Goal: Task Accomplishment & Management: Use online tool/utility

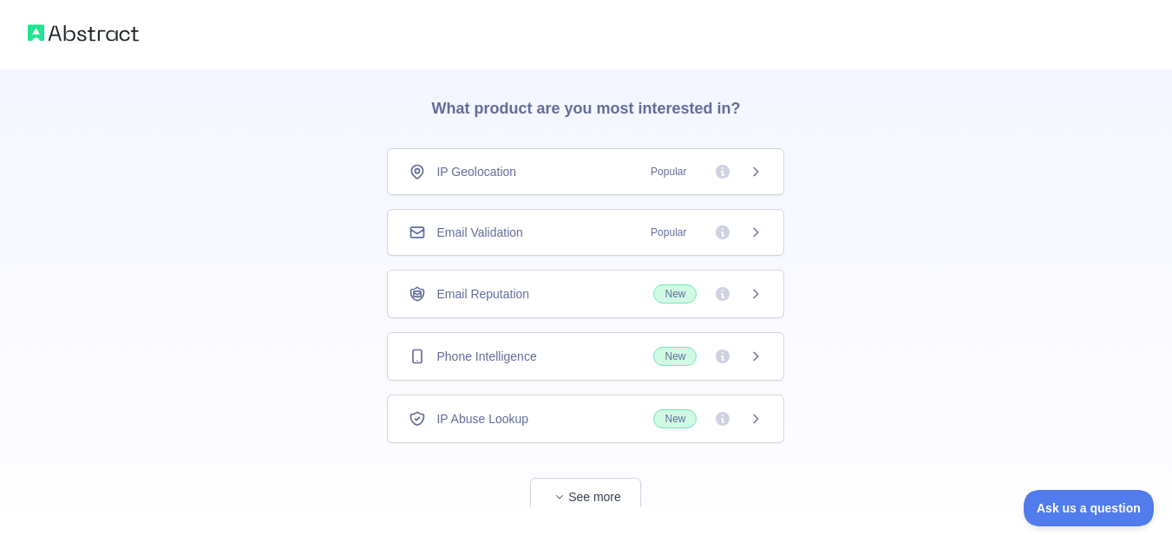
scroll to position [104, 0]
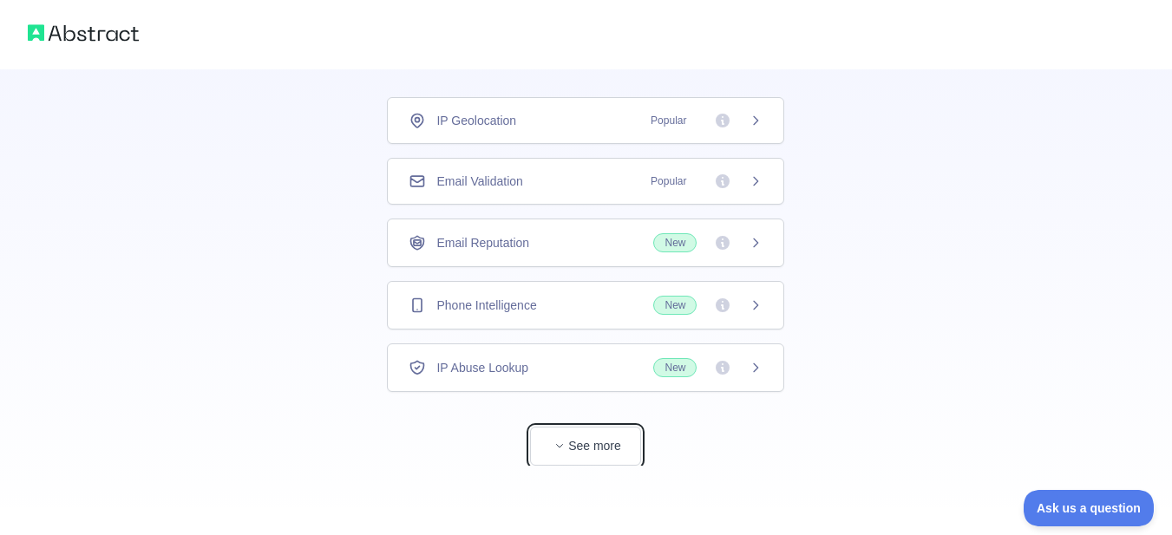
drag, startPoint x: 593, startPoint y: 454, endPoint x: 601, endPoint y: 453, distance: 8.7
click at [593, 454] on button "See more" at bounding box center [585, 446] width 111 height 39
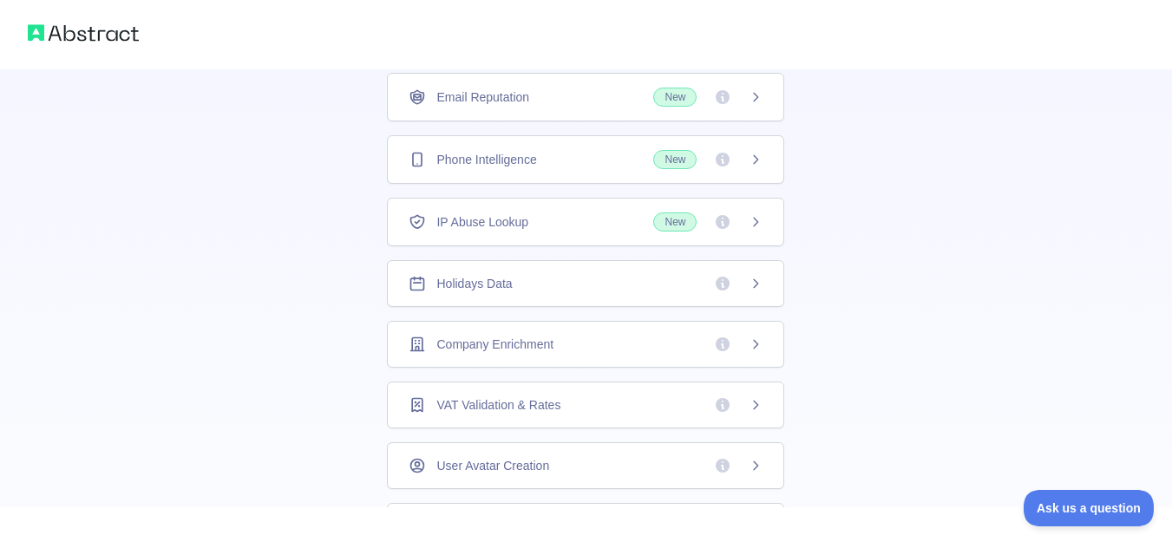
scroll to position [221, 0]
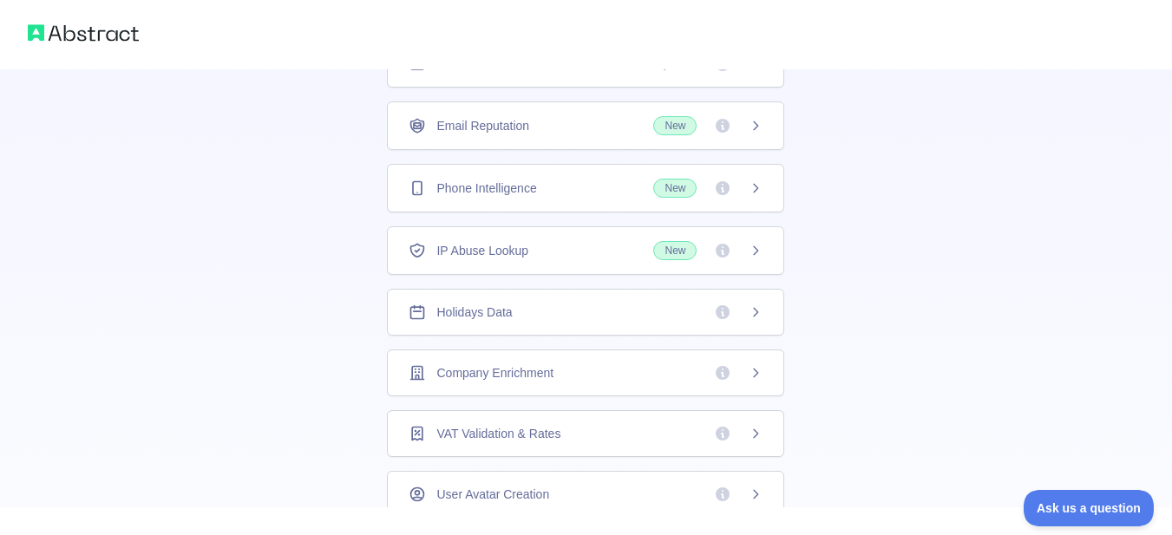
click at [594, 318] on div "Holidays Data" at bounding box center [586, 312] width 354 height 17
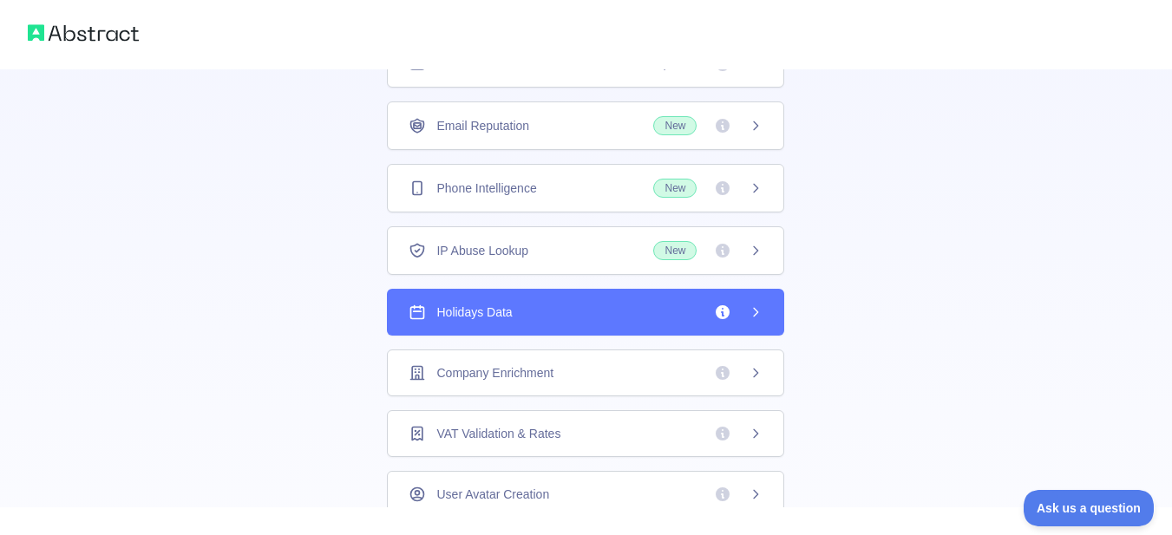
click at [754, 313] on icon at bounding box center [756, 312] width 4 height 8
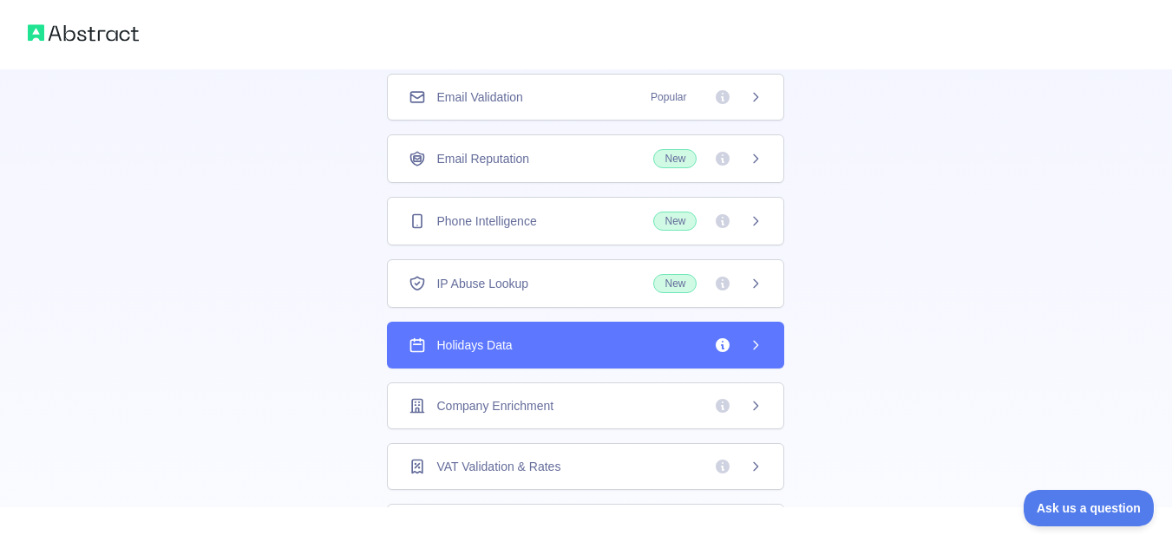
scroll to position [434, 0]
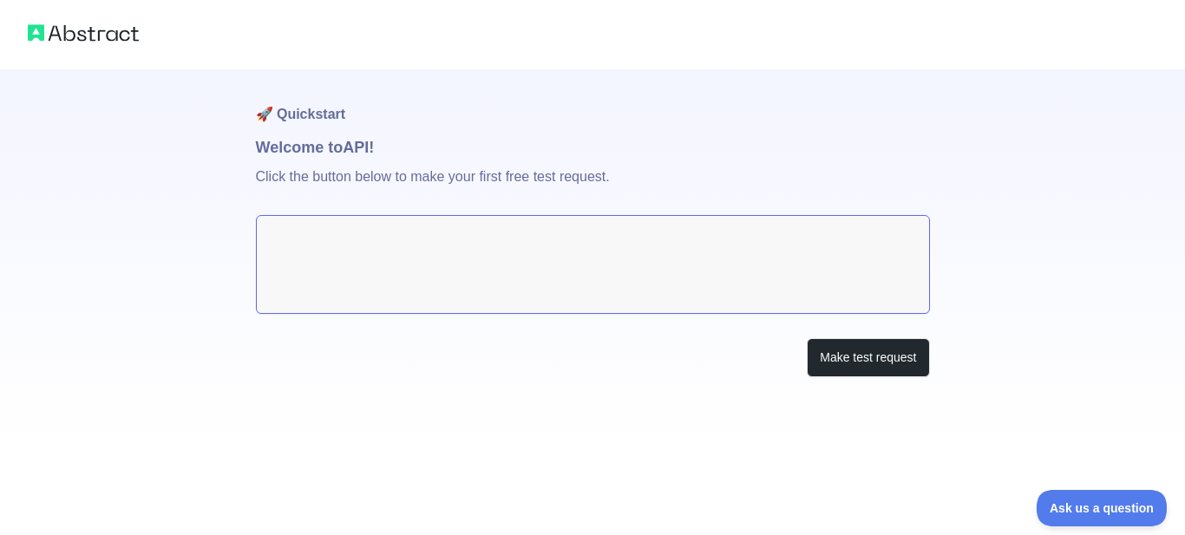
click at [614, 255] on textarea at bounding box center [593, 264] width 674 height 99
click at [864, 361] on button "Make test request" at bounding box center [868, 357] width 122 height 39
click at [386, 233] on textarea at bounding box center [593, 264] width 674 height 99
click at [653, 185] on p "Click the button below to make your first free test request." at bounding box center [593, 188] width 674 height 56
click at [862, 359] on button "Make test request" at bounding box center [868, 357] width 122 height 39
